Goal: Register for event/course

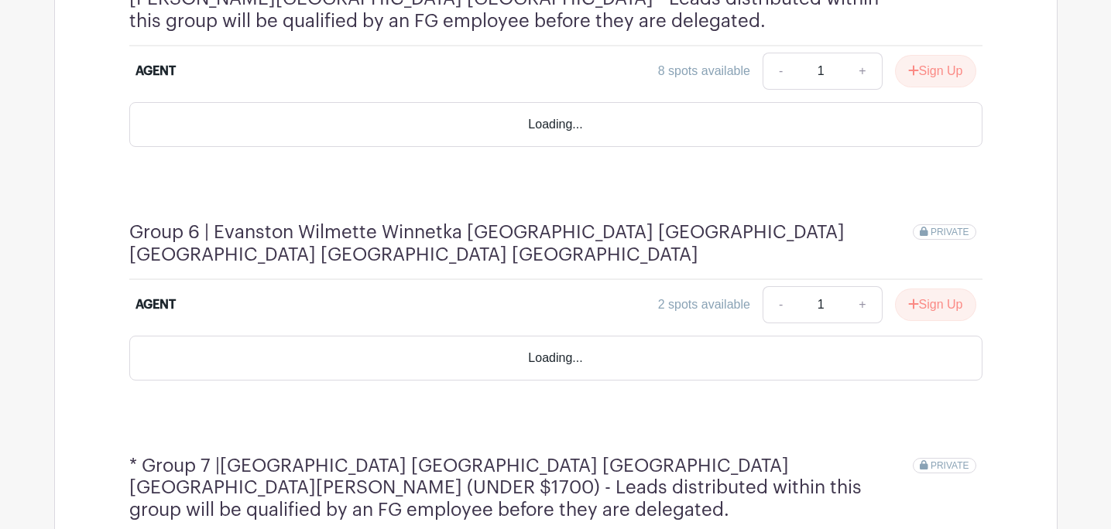
scroll to position [2112, 0]
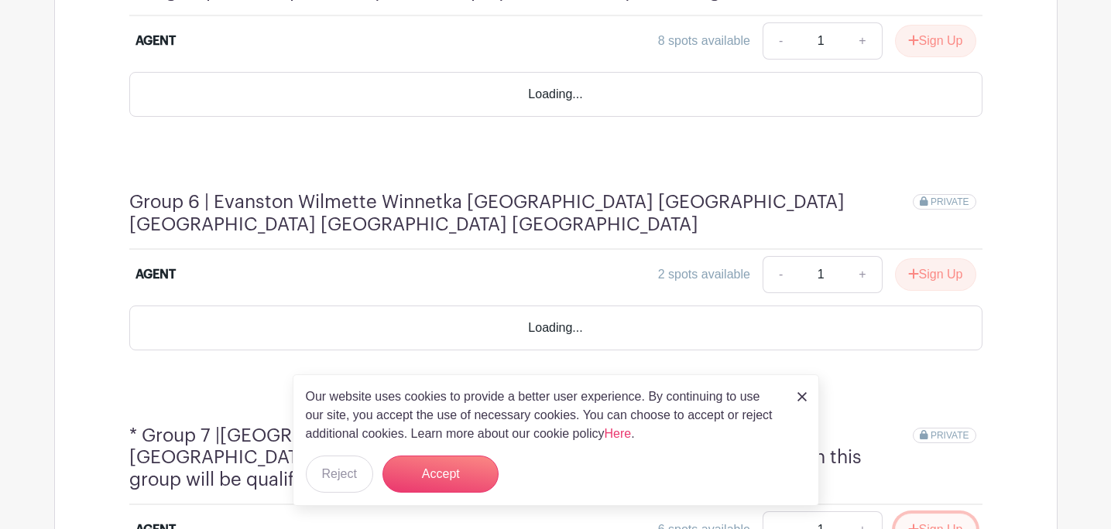
click at [946, 514] on button "Sign Up" at bounding box center [935, 530] width 81 height 33
click at [802, 399] on img at bounding box center [801, 396] width 9 height 9
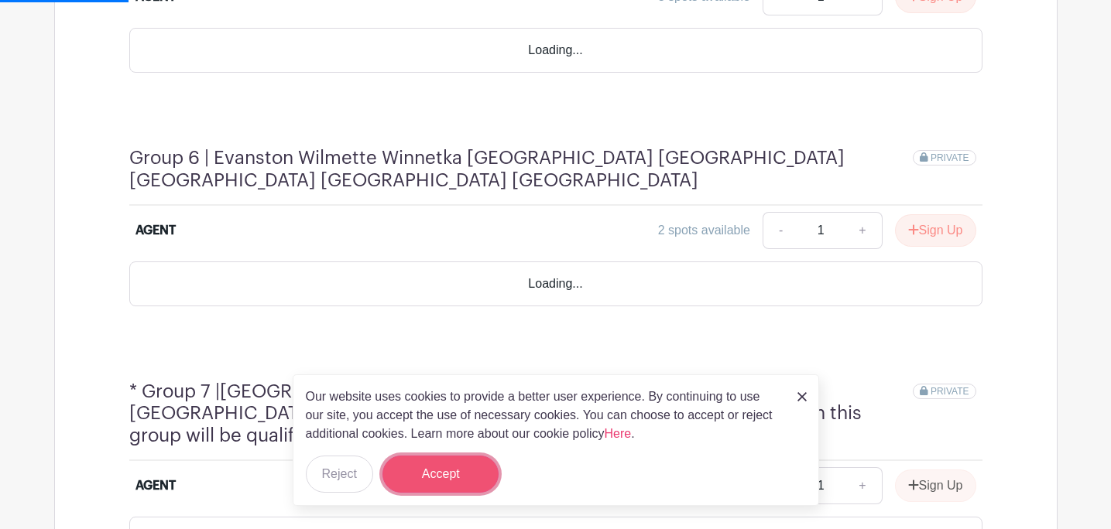
scroll to position [1980, 0]
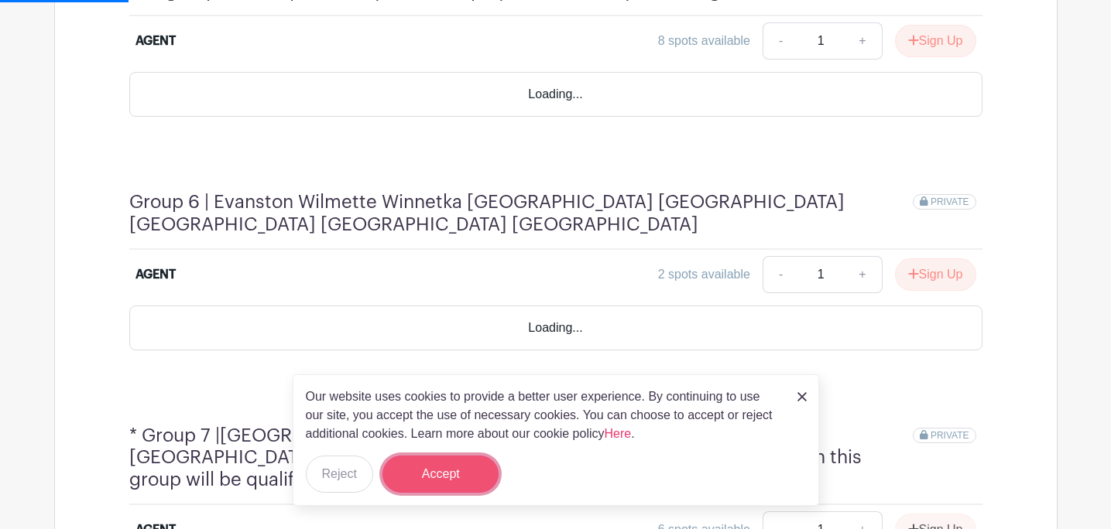
drag, startPoint x: 498, startPoint y: 478, endPoint x: 476, endPoint y: 478, distance: 21.7
click at [476, 478] on button "Accept" at bounding box center [440, 474] width 116 height 37
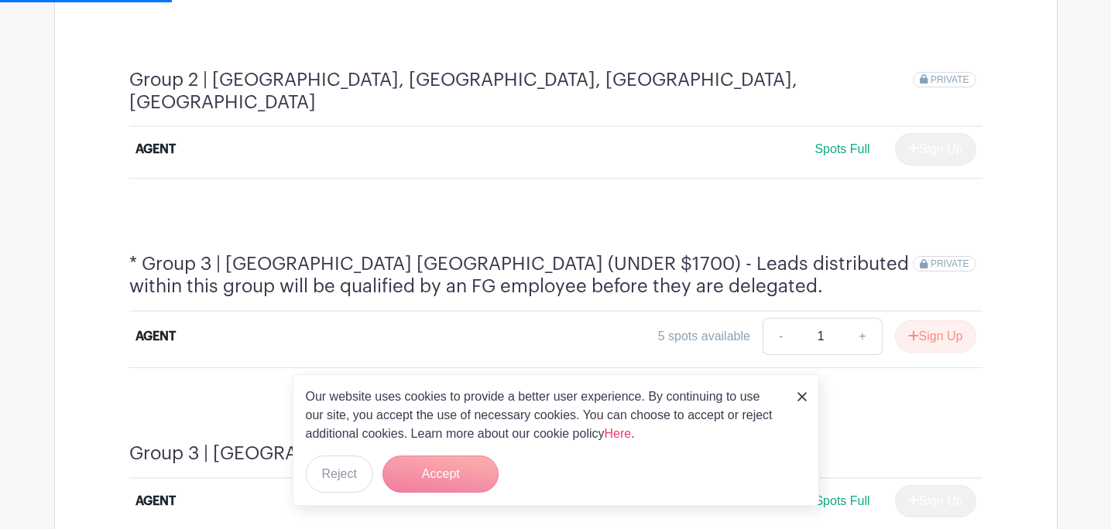
scroll to position [1094, 0]
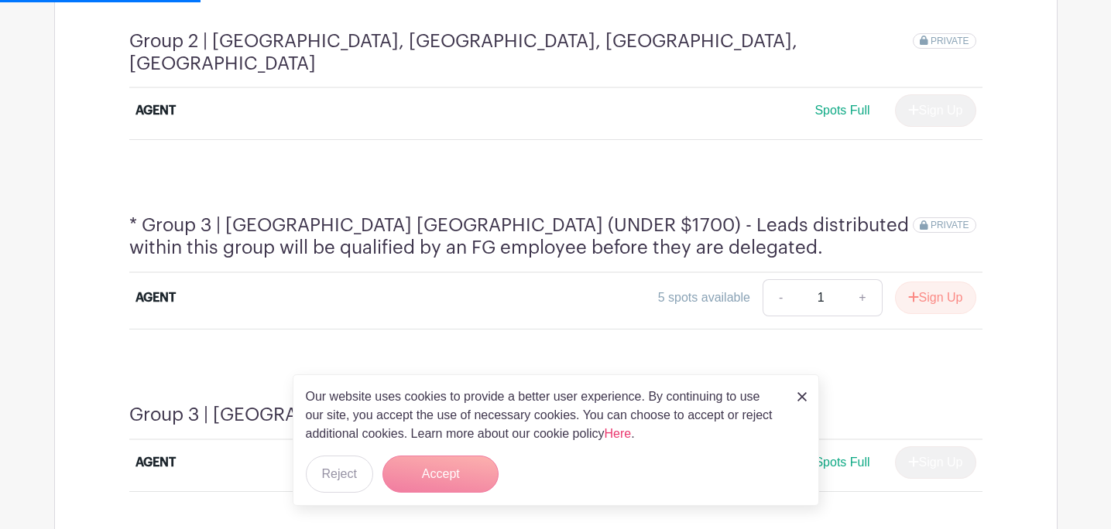
click at [803, 395] on img at bounding box center [801, 396] width 9 height 9
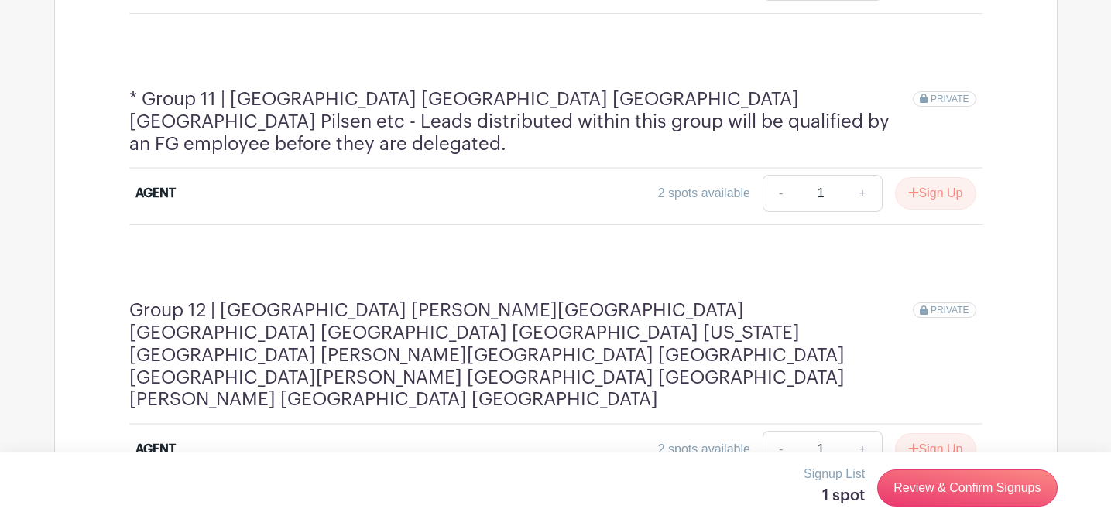
scroll to position [3094, 0]
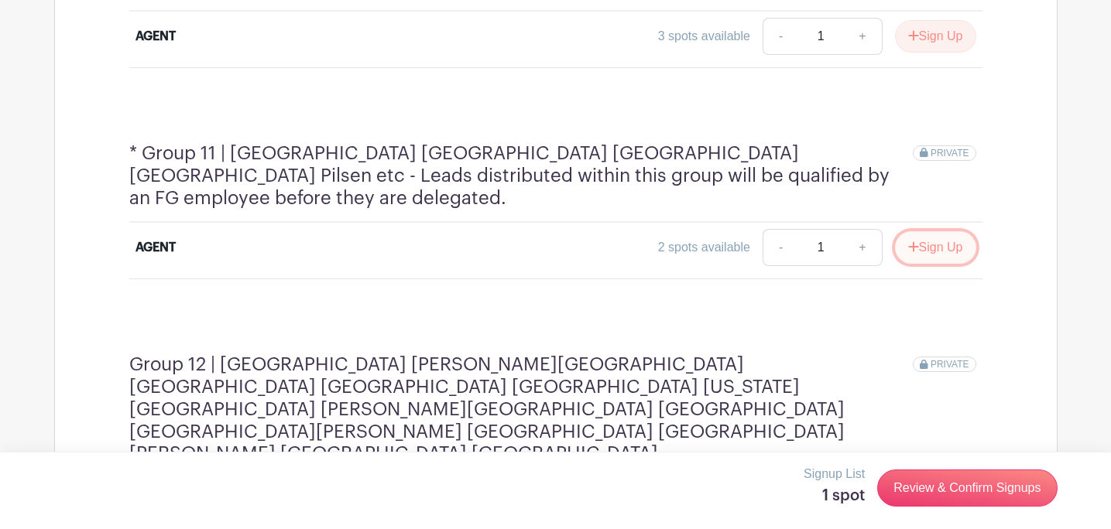
click at [932, 231] on button "Sign Up" at bounding box center [935, 247] width 81 height 33
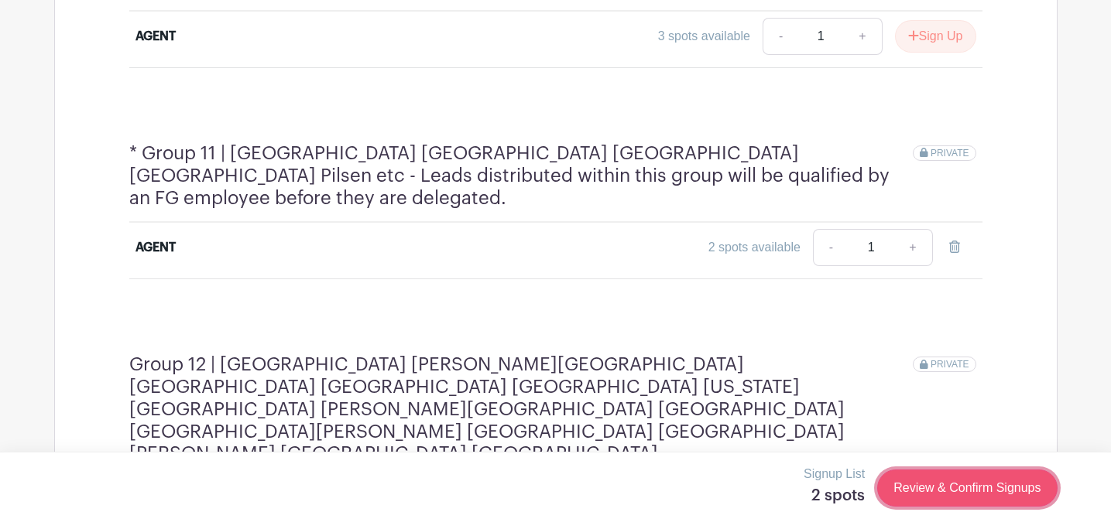
click at [955, 501] on link "Review & Confirm Signups" at bounding box center [967, 488] width 180 height 37
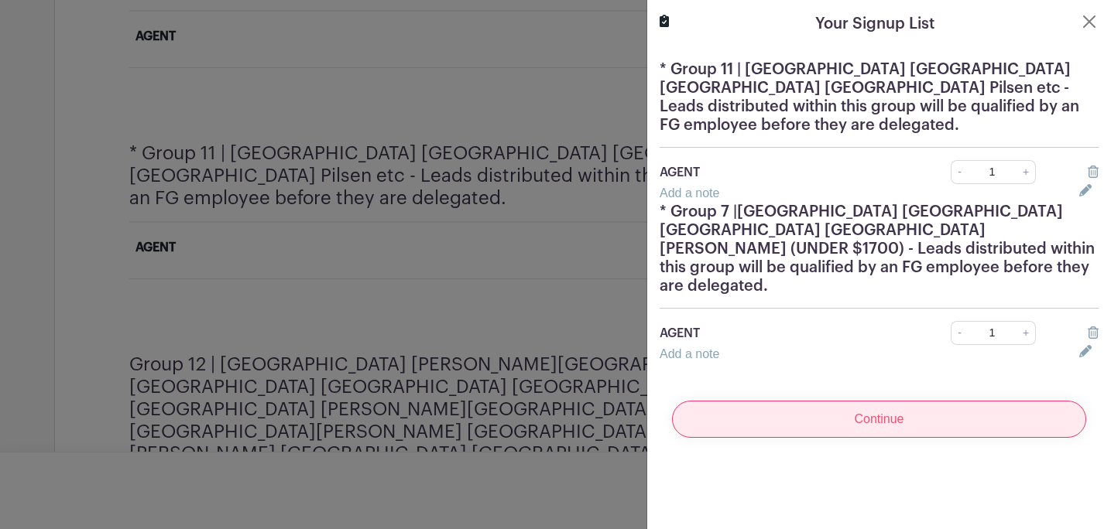
click at [890, 413] on input "Continue" at bounding box center [879, 419] width 414 height 37
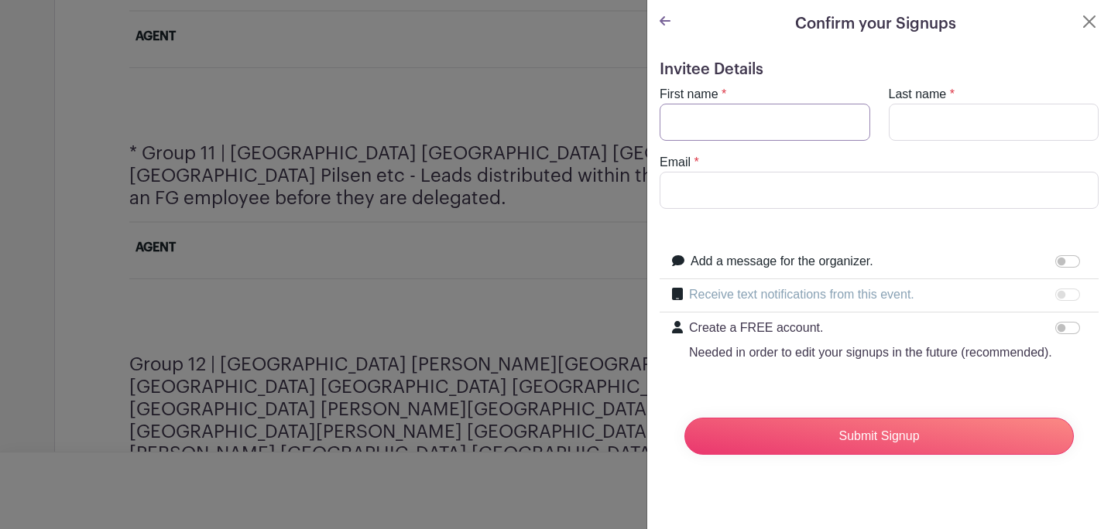
click at [764, 128] on input "First name" at bounding box center [764, 122] width 211 height 37
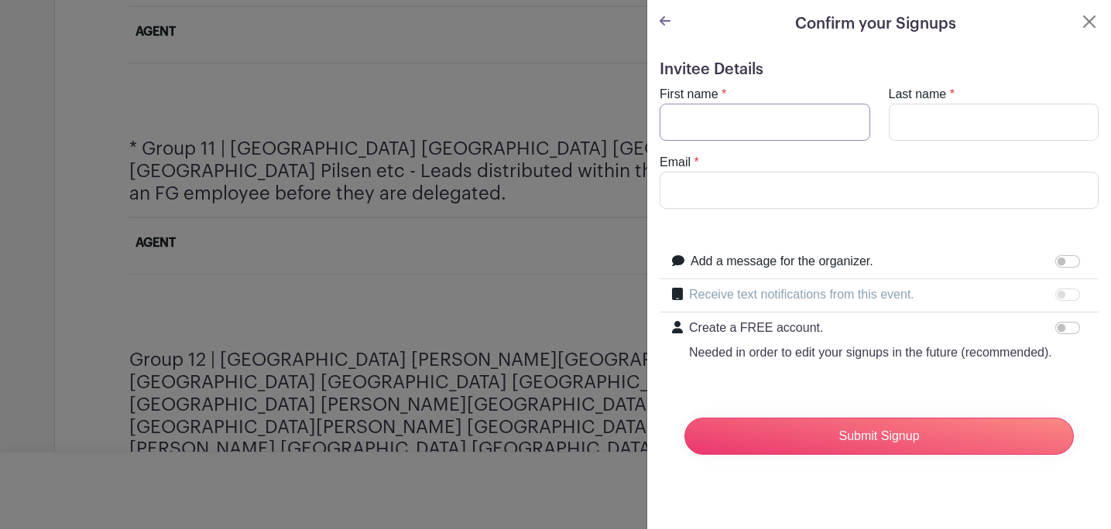
scroll to position [3090, 0]
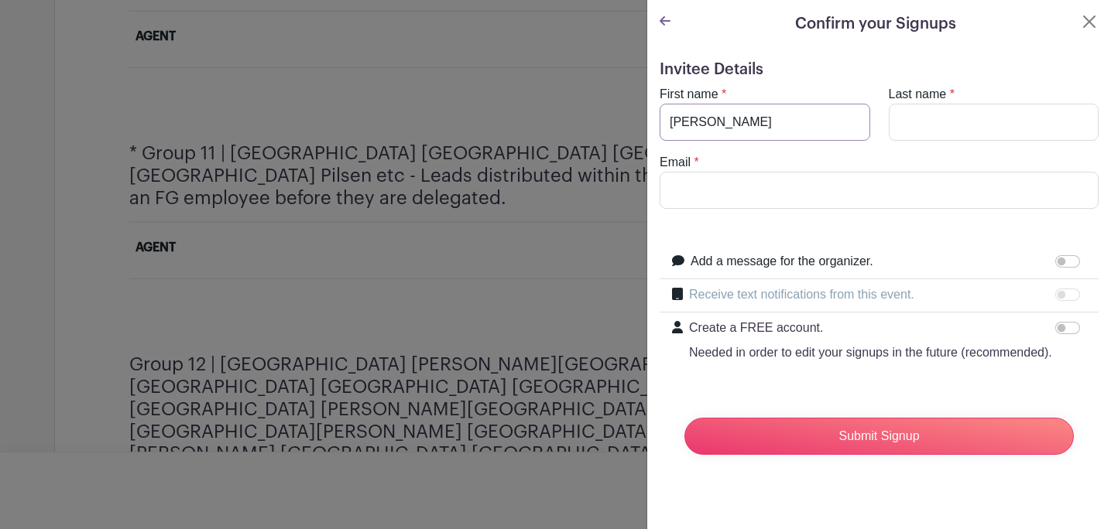
type input "[PERSON_NAME]"
click at [924, 132] on input "Last name" at bounding box center [994, 122] width 211 height 37
type input "[PERSON_NAME]"
type input "[PERSON_NAME][EMAIL_ADDRESS][DOMAIN_NAME]"
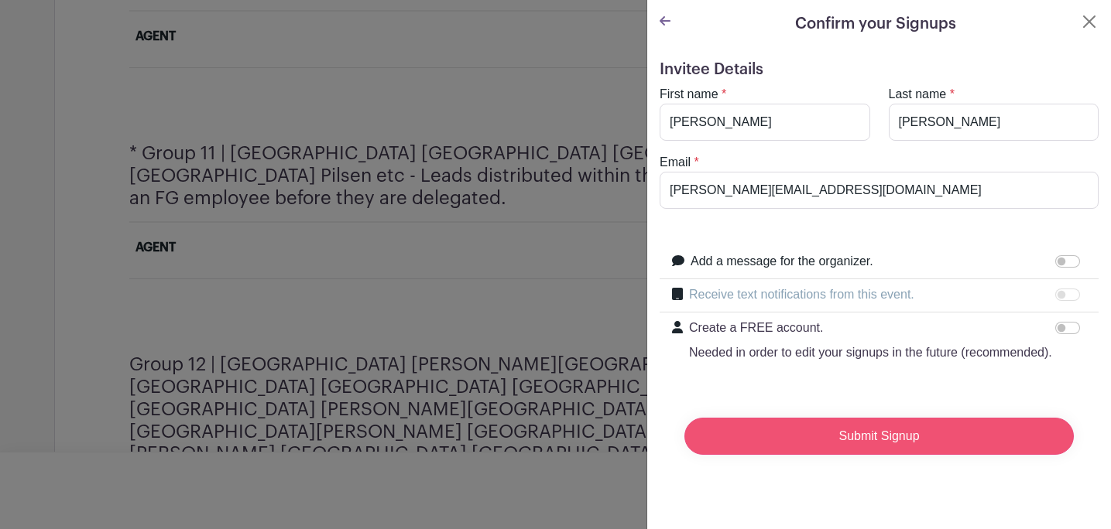
click at [827, 436] on input "Submit Signup" at bounding box center [878, 436] width 389 height 37
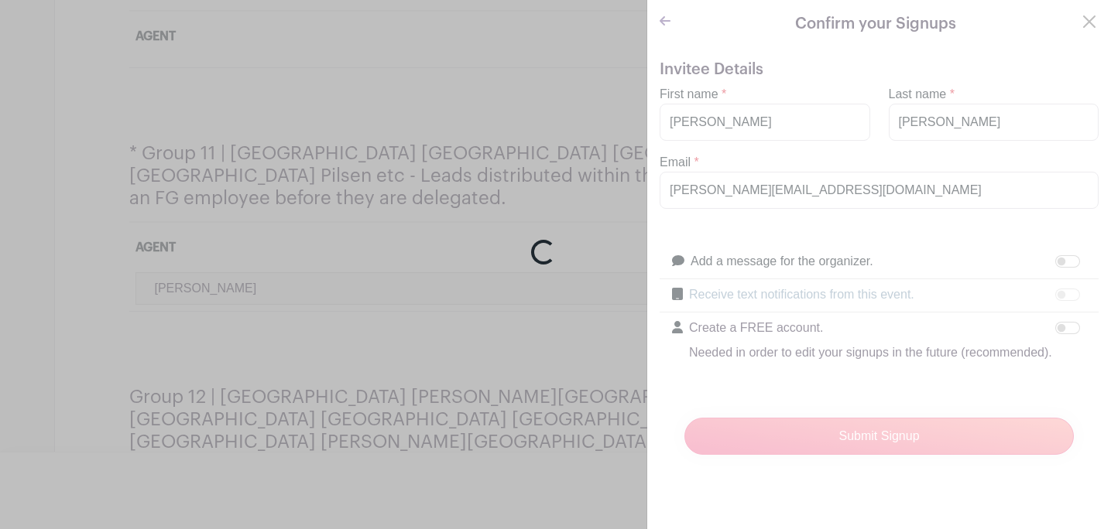
scroll to position [3118, 0]
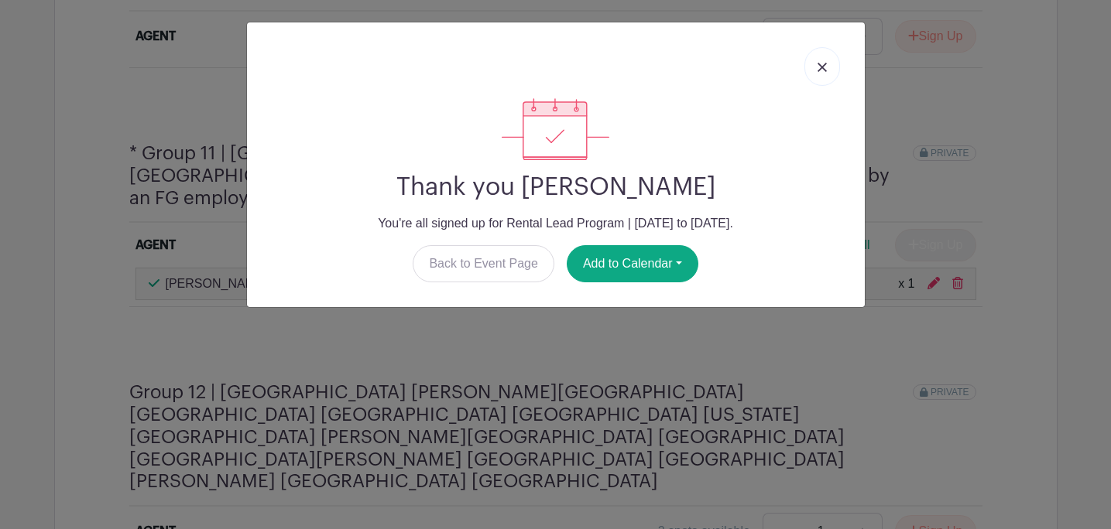
click at [841, 57] on div at bounding box center [555, 66] width 593 height 63
click at [827, 61] on link at bounding box center [822, 66] width 36 height 39
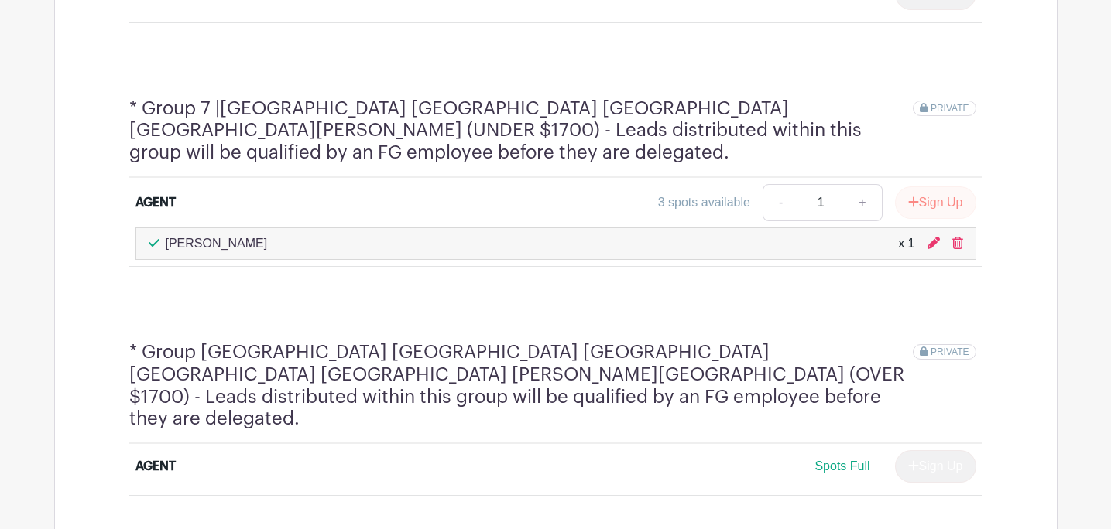
scroll to position [2108, 0]
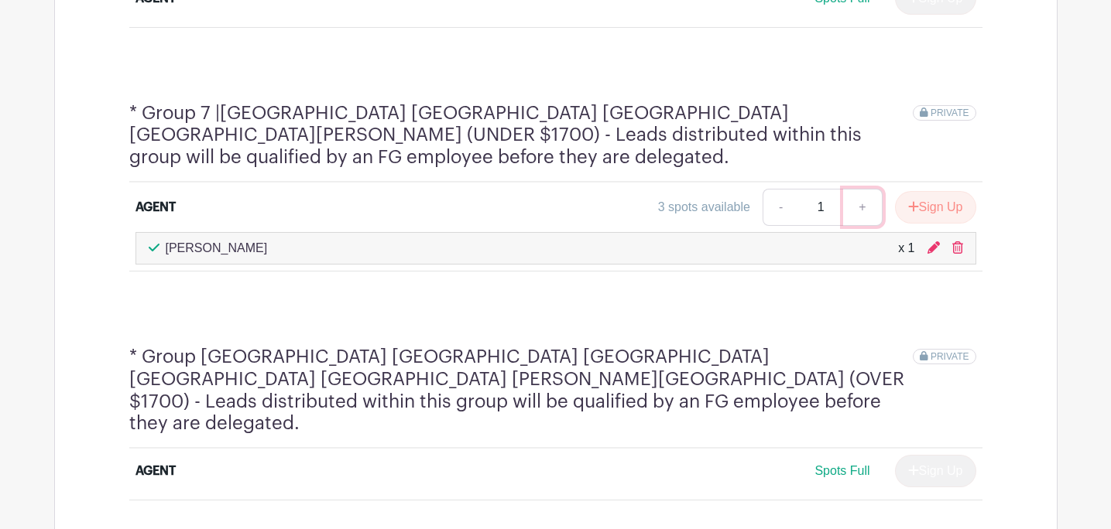
click at [862, 189] on link "+" at bounding box center [862, 207] width 39 height 37
click at [863, 189] on link "+" at bounding box center [862, 207] width 39 height 37
type input "3"
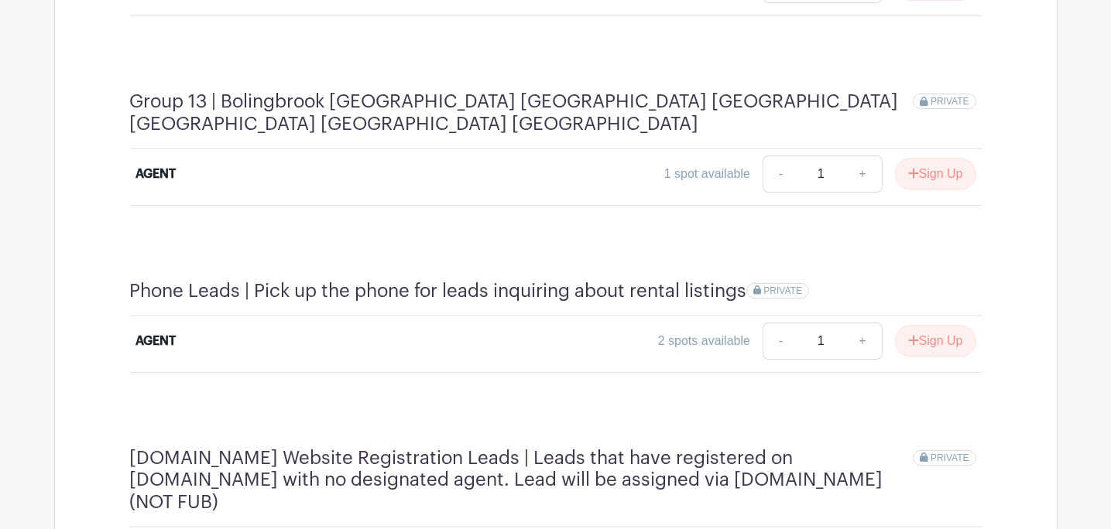
scroll to position [3637, 0]
